Goal: Information Seeking & Learning: Learn about a topic

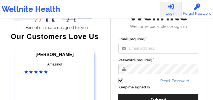
scroll to position [67, 0]
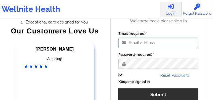
type input "[PERSON_NAME][EMAIL_ADDRESS][DOMAIN_NAME]"
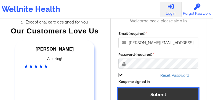
click at [146, 91] on button "Submit" at bounding box center [158, 94] width 80 height 12
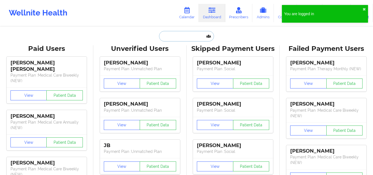
click at [177, 33] on input "text" at bounding box center [186, 36] width 55 height 10
paste input "[PERSON_NAME]"
type input "[PERSON_NAME]"
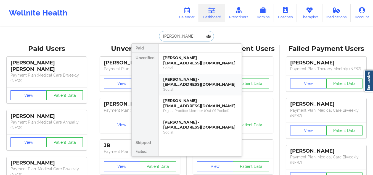
click at [183, 85] on div "[PERSON_NAME] - [EMAIL_ADDRESS][DOMAIN_NAME]" at bounding box center [200, 82] width 74 height 10
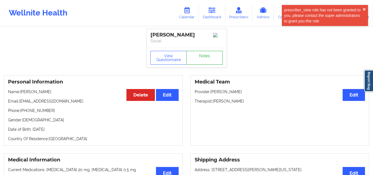
click at [209, 57] on link "Notes" at bounding box center [204, 58] width 36 height 14
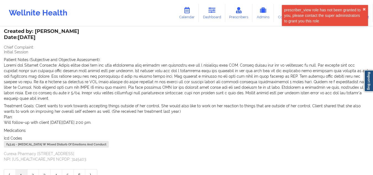
scroll to position [187, 0]
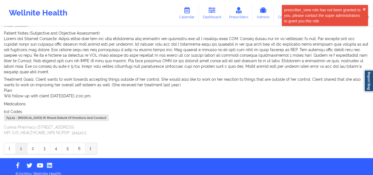
click at [95, 100] on link "⟩" at bounding box center [91, 148] width 12 height 11
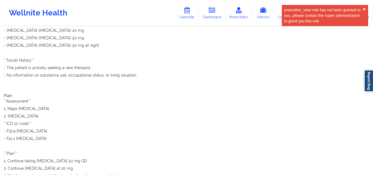
scroll to position [429, 0]
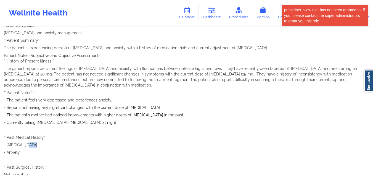
click at [95, 100] on p "- [MEDICAL_DATA]" at bounding box center [186, 145] width 365 height 6
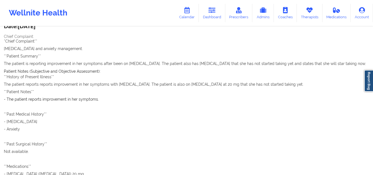
scroll to position [43, 0]
click at [215, 8] on icon at bounding box center [212, 10] width 7 height 6
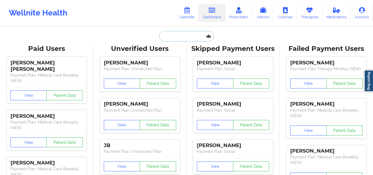
click at [189, 36] on input "text" at bounding box center [186, 36] width 55 height 10
paste input "[PERSON_NAME]"
type input "[PERSON_NAME]"
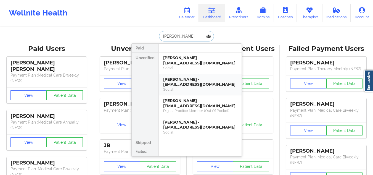
click at [191, 83] on div "[PERSON_NAME] - [EMAIL_ADDRESS][DOMAIN_NAME]" at bounding box center [200, 82] width 74 height 10
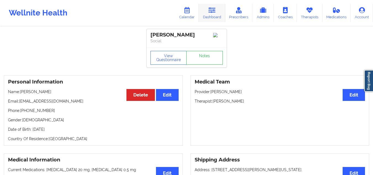
drag, startPoint x: 215, startPoint y: 16, endPoint x: 223, endPoint y: 18, distance: 8.1
click at [215, 16] on link "Dashboard" at bounding box center [212, 13] width 27 height 18
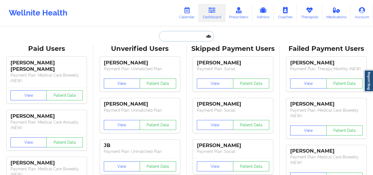
click at [202, 41] on input "text" at bounding box center [186, 36] width 55 height 10
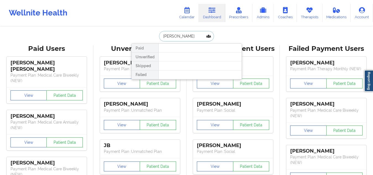
paste input "[PERSON_NAME]"
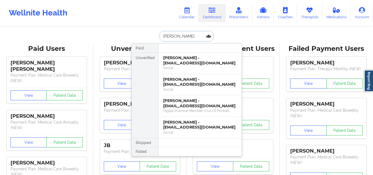
type input "[PERSON_NAME]"
click at [182, 79] on div "[PERSON_NAME] - [EMAIL_ADDRESS][DOMAIN_NAME]" at bounding box center [200, 82] width 74 height 10
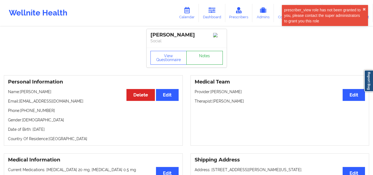
click at [208, 62] on link "Notes" at bounding box center [204, 58] width 36 height 14
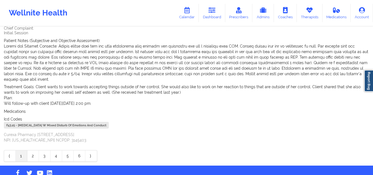
scroll to position [187, 0]
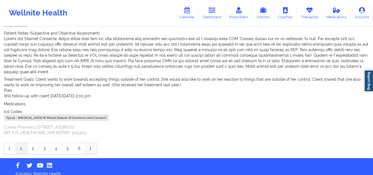
click at [92, 100] on link "⟩" at bounding box center [91, 148] width 12 height 11
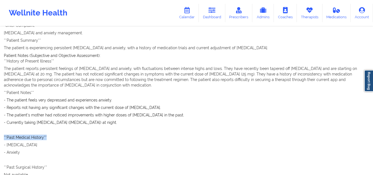
click at [92, 100] on p "**Past Medical History**" at bounding box center [186, 137] width 365 height 6
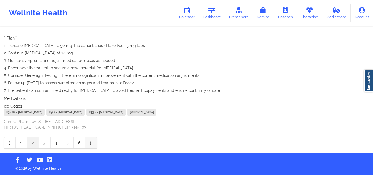
click at [93, 100] on link "⟩" at bounding box center [91, 142] width 12 height 11
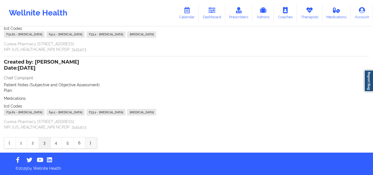
click at [95, 100] on link "⟩" at bounding box center [91, 142] width 12 height 11
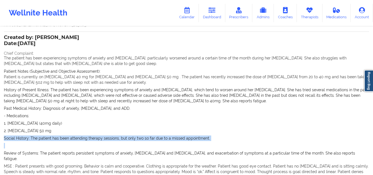
click at [95, 100] on p "Social History: The patient has been attending therapy sessions, but only two s…" at bounding box center [186, 138] width 365 height 6
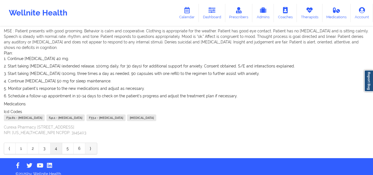
click at [89, 100] on link "⟩" at bounding box center [91, 148] width 12 height 11
click at [89, 99] on span "1. Continue [MEDICAL_DATA] 40 mg. 2. Start taking [MEDICAL_DATA] (extended rele…" at bounding box center [186, 77] width 365 height 43
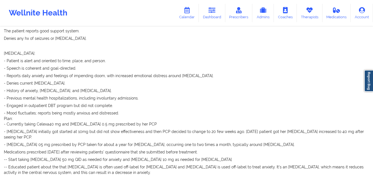
click at [89, 100] on div "Created by: [PERSON_NAME] Date: [DATE] Chief Complaint: CC: The patient present…" at bounding box center [186, 98] width 365 height 420
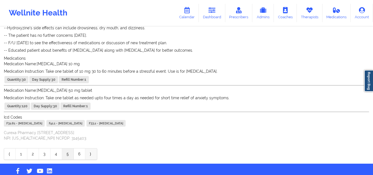
click at [90, 100] on link "⟩" at bounding box center [91, 153] width 12 height 11
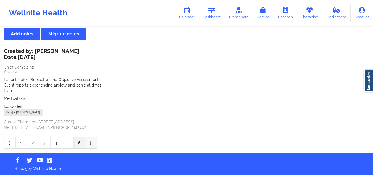
click at [90, 100] on link "⟩" at bounding box center [91, 142] width 12 height 11
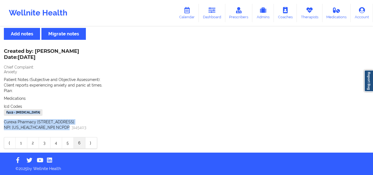
drag, startPoint x: 73, startPoint y: 128, endPoint x: 47, endPoint y: 103, distance: 35.5
click at [47, 100] on div "Created by: [PERSON_NAME] Date: [DATE] Chief Complaint: Anxiety Patient Notes (…" at bounding box center [186, 89] width 365 height 81
click at [93, 100] on link "⟩" at bounding box center [91, 142] width 12 height 11
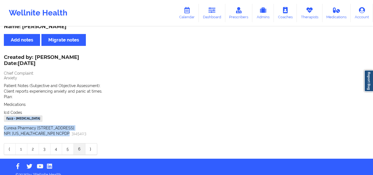
scroll to position [0, 0]
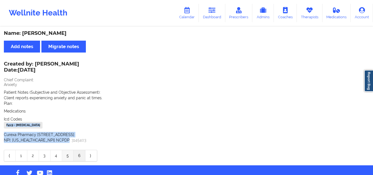
click at [67, 100] on link "5" at bounding box center [68, 155] width 12 height 11
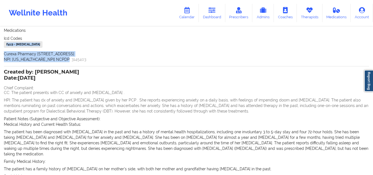
scroll to position [85, 0]
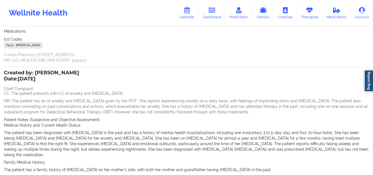
click at [102, 100] on p "Medical History and Current Health Status:" at bounding box center [186, 125] width 365 height 6
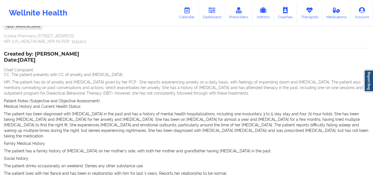
scroll to position [113, 0]
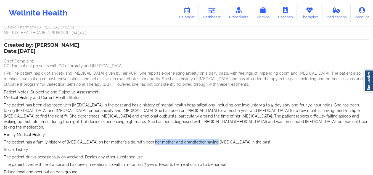
drag, startPoint x: 149, startPoint y: 134, endPoint x: 214, endPoint y: 134, distance: 64.6
click at [213, 100] on p "The patient has a family history of [MEDICAL_DATA] on her mother's side, with b…" at bounding box center [186, 142] width 365 height 6
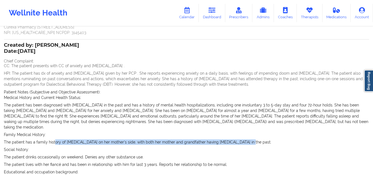
drag, startPoint x: 243, startPoint y: 136, endPoint x: 51, endPoint y: 136, distance: 191.7
click at [51, 100] on p "The patient has a family history of [MEDICAL_DATA] on her mother's side, with b…" at bounding box center [186, 142] width 365 height 6
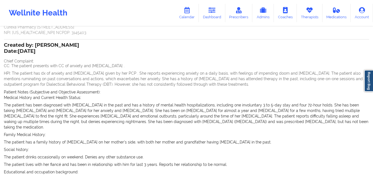
click at [50, 100] on p "The patient has a family history of [MEDICAL_DATA] on her mother's side, with b…" at bounding box center [186, 142] width 365 height 6
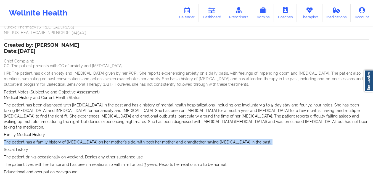
click at [50, 100] on p "The patient has a family history of [MEDICAL_DATA] on her mother's side, with b…" at bounding box center [186, 142] width 365 height 6
click at [55, 100] on p "The patient has a family history of [MEDICAL_DATA] on her mother's side, with b…" at bounding box center [186, 142] width 365 height 6
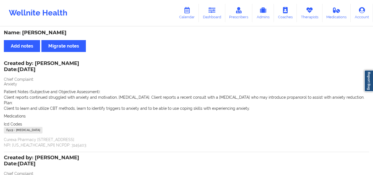
scroll to position [0, 0]
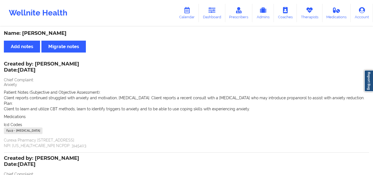
click at [38, 100] on p "Client to learn and utilize CBT methods, learn to identify triggers to anxiety …" at bounding box center [186, 109] width 365 height 6
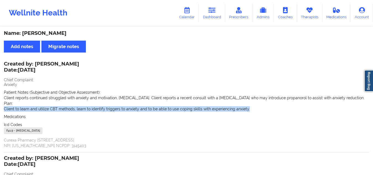
click at [38, 100] on p "Client to learn and utilize CBT methods, learn to identify triggers to anxiety …" at bounding box center [186, 109] width 365 height 6
click at [39, 100] on p "Client to learn and utilize CBT methods, learn to identify triggers to anxiety …" at bounding box center [186, 109] width 365 height 6
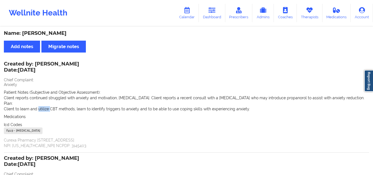
click at [39, 100] on p "Client to learn and utilize CBT methods, learn to identify triggers to anxiety …" at bounding box center [186, 109] width 365 height 6
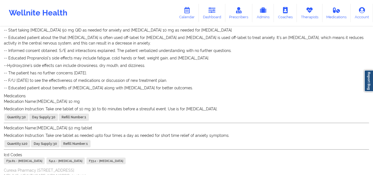
scroll to position [436, 0]
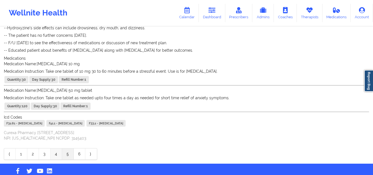
click at [54, 100] on link "4" at bounding box center [57, 153] width 12 height 11
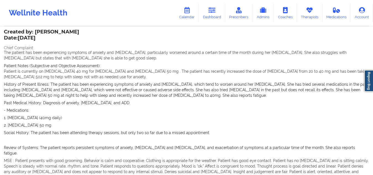
scroll to position [101, 0]
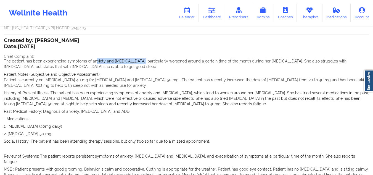
drag, startPoint x: 94, startPoint y: 63, endPoint x: 160, endPoint y: 59, distance: 66.4
click at [147, 59] on p "The patient has been experiencing symptoms of anxiety and [MEDICAL_DATA], parti…" at bounding box center [186, 63] width 365 height 11
click at [164, 59] on span "The patient has been experiencing symptoms of anxiety and [MEDICAL_DATA], parti…" at bounding box center [175, 64] width 343 height 10
drag, startPoint x: 168, startPoint y: 81, endPoint x: 243, endPoint y: 79, distance: 74.6
click at [215, 79] on span "Patient is currently on [MEDICAL_DATA] 40 mg for [MEDICAL_DATA] and [MEDICAL_DA…" at bounding box center [186, 83] width 365 height 10
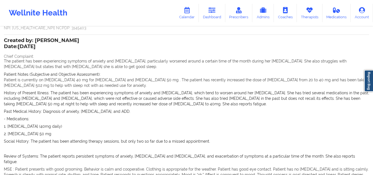
click at [215, 78] on span "Patient is currently on [MEDICAL_DATA] 40 mg for [MEDICAL_DATA] and [MEDICAL_DA…" at bounding box center [186, 83] width 365 height 10
drag, startPoint x: 70, startPoint y: 91, endPoint x: 190, endPoint y: 90, distance: 119.6
click at [190, 90] on span "Patient is currently on [MEDICAL_DATA] 40 mg for [MEDICAL_DATA] and [MEDICAL_DA…" at bounding box center [186, 132] width 365 height 111
click at [196, 88] on span "Patient is currently on [MEDICAL_DATA] 40 mg for [MEDICAL_DATA] and [MEDICAL_DA…" at bounding box center [186, 132] width 365 height 111
click at [198, 88] on p "Patient is currently on [MEDICAL_DATA] 40 mg for [MEDICAL_DATA] and [MEDICAL_DA…" at bounding box center [186, 82] width 365 height 11
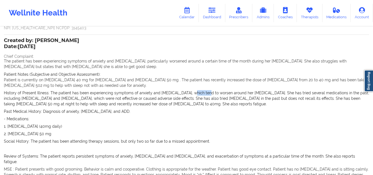
drag, startPoint x: 189, startPoint y: 92, endPoint x: 215, endPoint y: 91, distance: 25.1
click at [208, 91] on p "History of Present Illness: The patient has been experiencing symptoms of anxie…" at bounding box center [186, 98] width 365 height 17
click at [215, 91] on p "History of Present Illness: The patient has been experiencing symptoms of anxie…" at bounding box center [186, 98] width 365 height 17
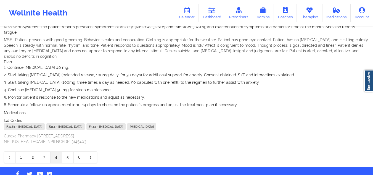
scroll to position [239, 0]
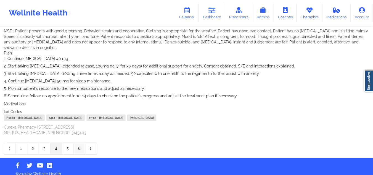
click at [78, 100] on link "6" at bounding box center [80, 148] width 12 height 11
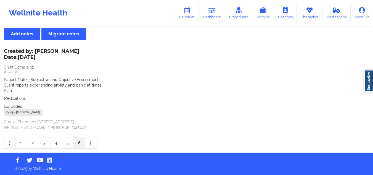
scroll to position [13, 0]
drag, startPoint x: 215, startPoint y: 54, endPoint x: 214, endPoint y: 66, distance: 12.2
click at [214, 66] on div "Created by: [PERSON_NAME] Date: [DATE] Chief Complaint: Anxiety Patient Notes (…" at bounding box center [186, 89] width 365 height 81
